Goal: Task Accomplishment & Management: Manage account settings

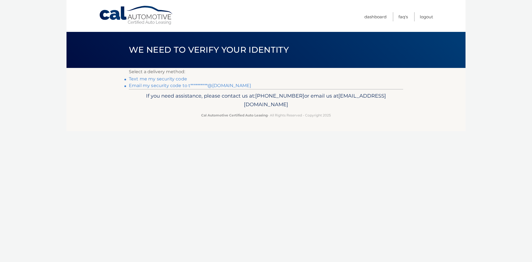
click at [172, 84] on link "**********" at bounding box center [190, 85] width 122 height 5
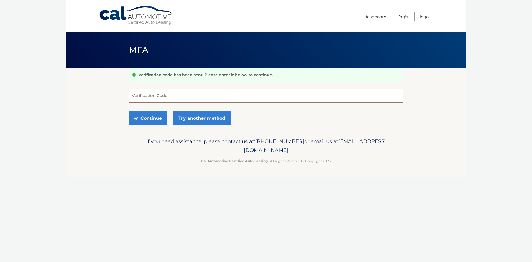
click at [164, 99] on input "Verification Code" at bounding box center [266, 96] width 274 height 14
click at [161, 95] on input "Verification Code" at bounding box center [266, 96] width 274 height 14
paste input "880518"
click at [141, 113] on button "Continue" at bounding box center [148, 118] width 39 height 14
click at [147, 118] on button "Continue" at bounding box center [148, 118] width 39 height 14
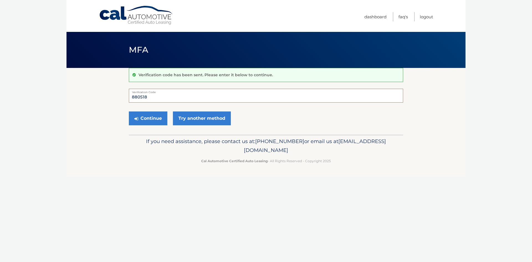
type input "880518"
click at [129, 111] on button "Continue" at bounding box center [148, 118] width 39 height 14
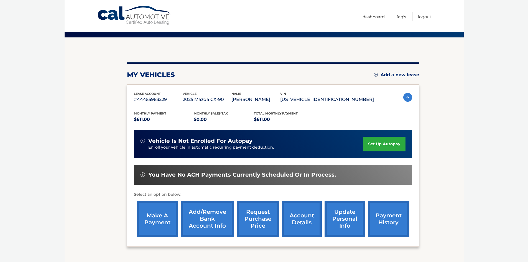
scroll to position [55, 0]
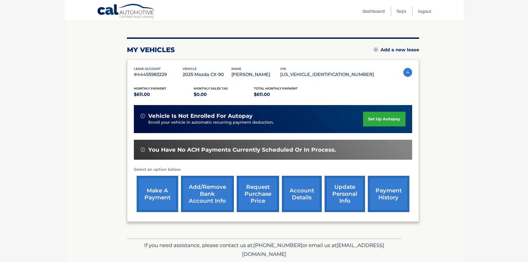
click at [399, 123] on link "set up autopay" at bounding box center [384, 119] width 42 height 15
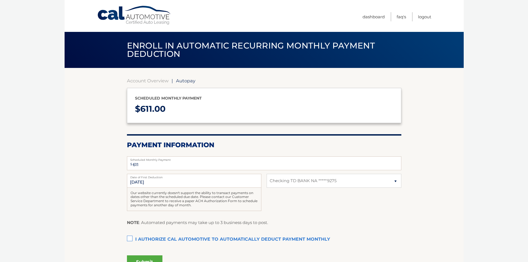
select select "Zjg2ODU0MDItYTAwNi00ODM1LTlhNjktYTM4ODU1ZjQ2ZDc2"
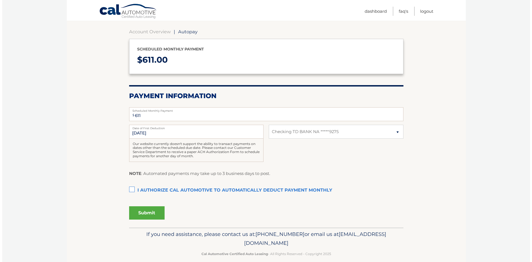
scroll to position [55, 0]
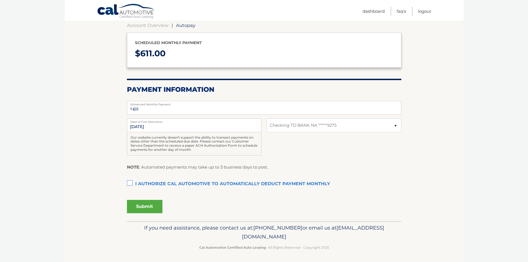
click at [130, 182] on label "I authorize cal automotive to automatically deduct payment monthly This checkbo…" at bounding box center [264, 184] width 274 height 11
click at [0, 0] on input "I authorize cal automotive to automatically deduct payment monthly This checkbo…" at bounding box center [0, 0] width 0 height 0
click at [145, 203] on button "Submit" at bounding box center [144, 206] width 35 height 13
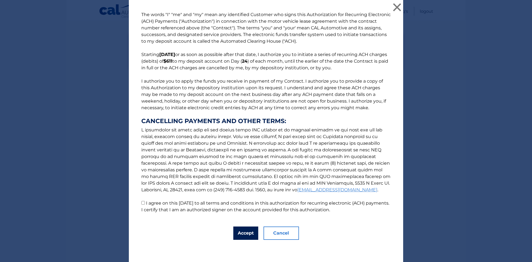
click at [240, 226] on button "Accept" at bounding box center [245, 232] width 25 height 13
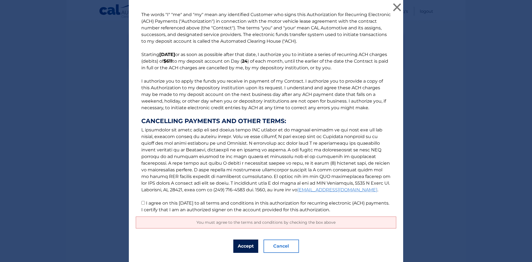
click at [241, 240] on button "Accept" at bounding box center [245, 246] width 25 height 13
click at [145, 206] on p "The words "I" "me" and "my" mean any identified Customer who signs this Authori…" at bounding box center [266, 112] width 261 height 202
click at [137, 202] on p "The words "I" "me" and "my" mean any identified Customer who signs this Authori…" at bounding box center [266, 112] width 261 height 202
click at [141, 203] on input "I agree on this 09/22/2025 to all terms and conditions in this authorization fo…" at bounding box center [143, 203] width 4 height 4
checkbox input "true"
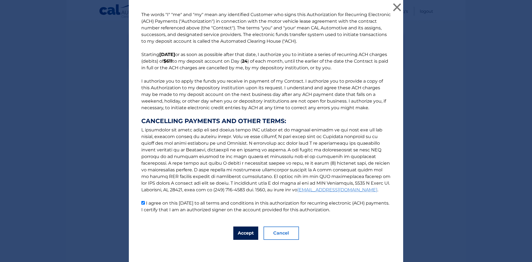
click at [235, 232] on button "Accept" at bounding box center [245, 232] width 25 height 13
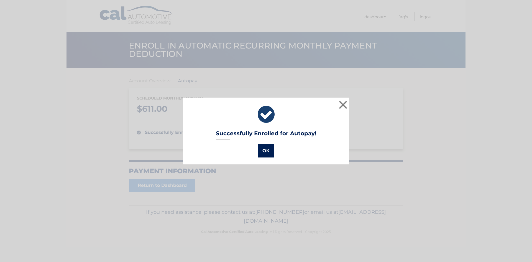
click at [269, 151] on button "OK" at bounding box center [266, 150] width 16 height 13
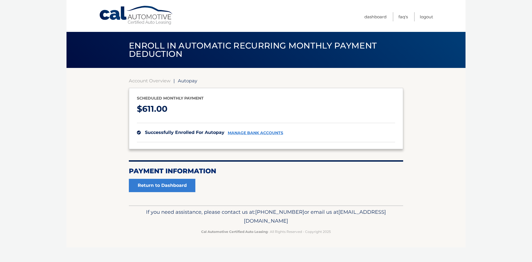
click at [157, 84] on section "Account Overview | Autopay Scheduled monthly payment $ 611.00 successfully enro…" at bounding box center [266, 135] width 274 height 114
click at [158, 81] on link "Account Overview" at bounding box center [150, 81] width 42 height 6
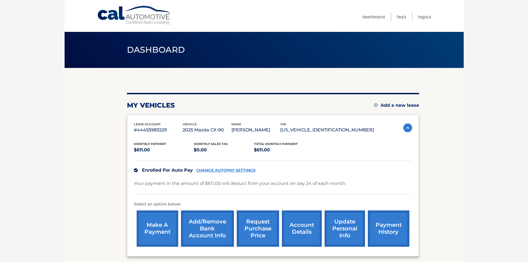
click at [303, 221] on link "account details" at bounding box center [302, 228] width 40 height 36
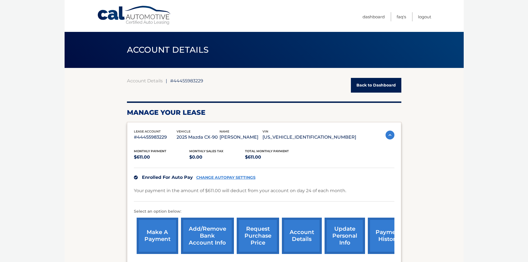
drag, startPoint x: 299, startPoint y: 137, endPoint x: 358, endPoint y: 138, distance: 58.8
click at [358, 138] on div "lease account #44455983229 vehicle 2025 Mazda CX-90 name MOHAMMED TAREQ vin JM3…" at bounding box center [264, 135] width 261 height 12
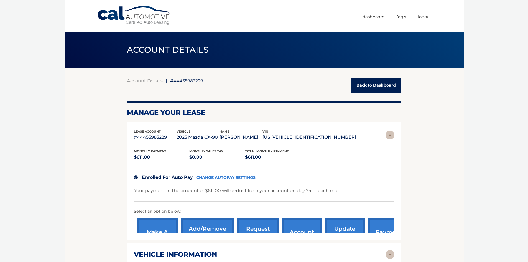
click at [345, 136] on p "[US_VEHICLE_IDENTIFICATION_NUMBER]" at bounding box center [310, 137] width 94 height 8
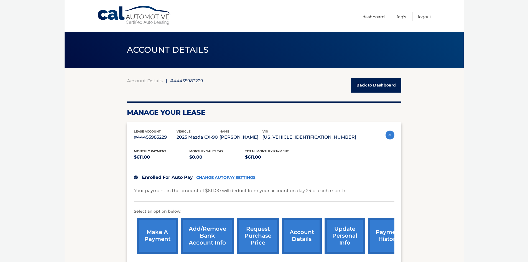
drag, startPoint x: 350, startPoint y: 137, endPoint x: 301, endPoint y: 139, distance: 49.1
click at [301, 139] on p "[US_VEHICLE_IDENTIFICATION_NUMBER]" at bounding box center [310, 137] width 94 height 8
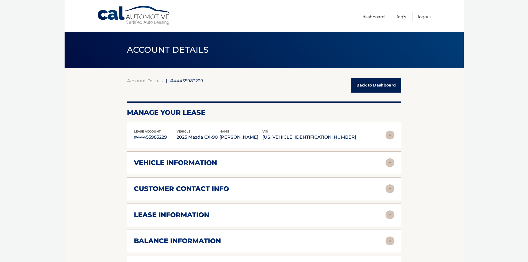
copy p "[US_VEHICLE_IDENTIFICATION_NUMBER]"
